Goal: Find specific page/section: Find specific page/section

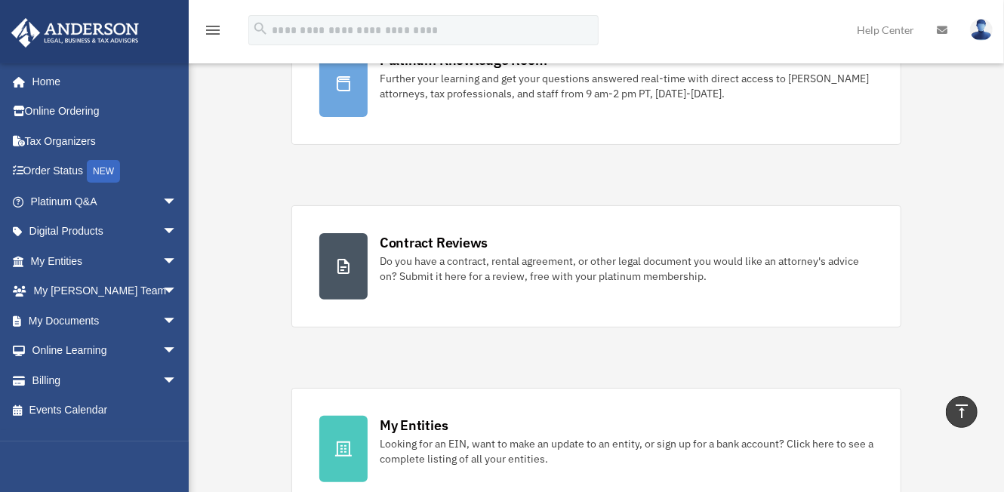
scroll to position [151, 0]
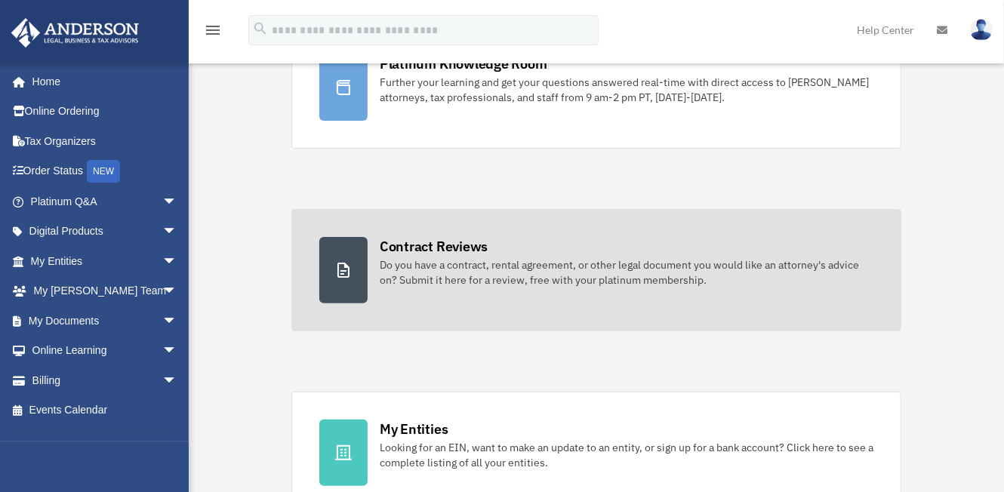
click at [426, 237] on div "Contract Reviews" at bounding box center [434, 246] width 108 height 19
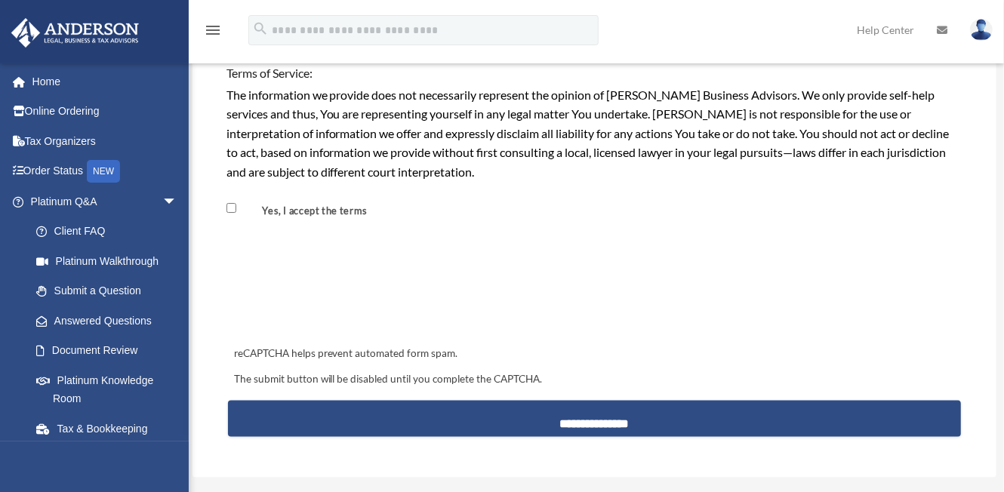
scroll to position [1359, 0]
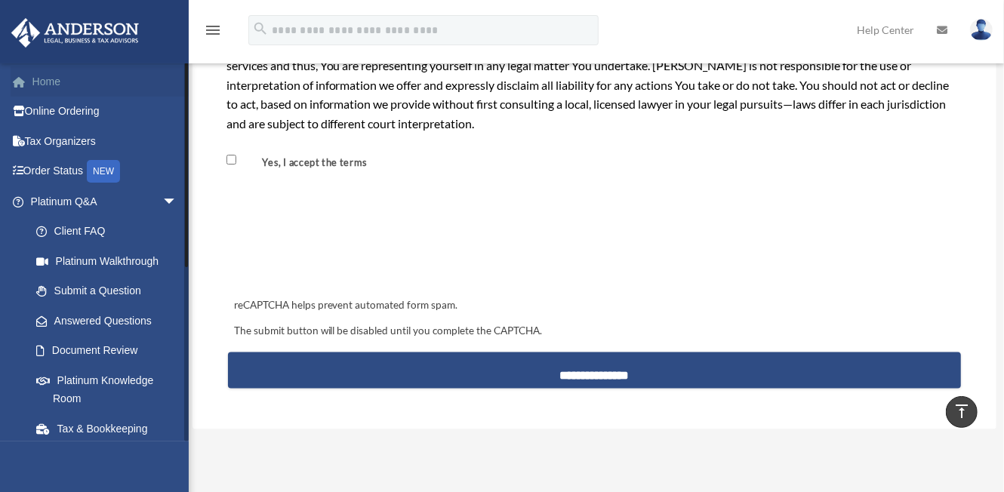
click at [45, 81] on link "Home" at bounding box center [106, 81] width 190 height 30
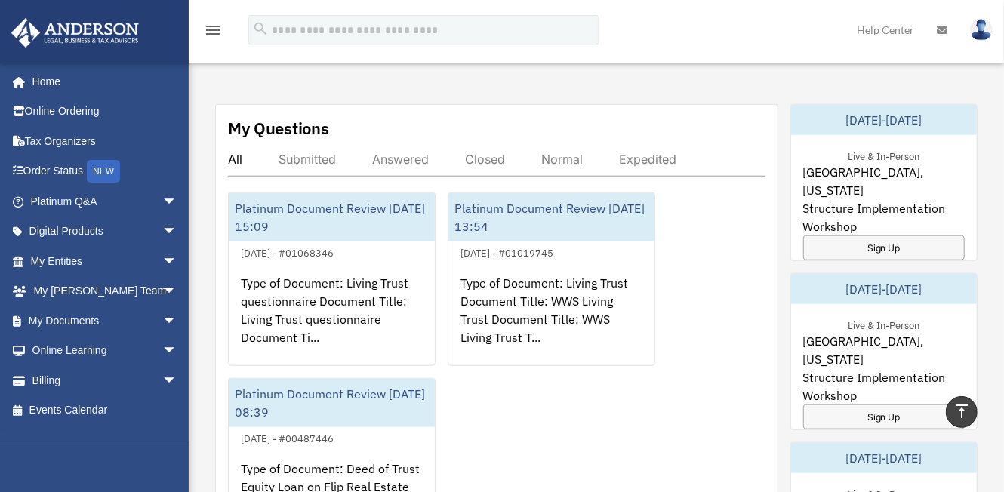
scroll to position [831, 0]
